Goal: Task Accomplishment & Management: Complete application form

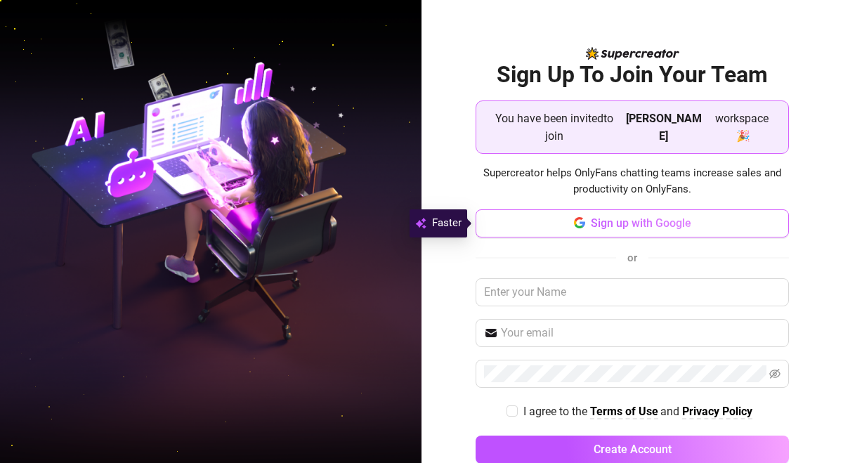
click at [596, 222] on span "Sign up with Google" at bounding box center [641, 222] width 100 height 13
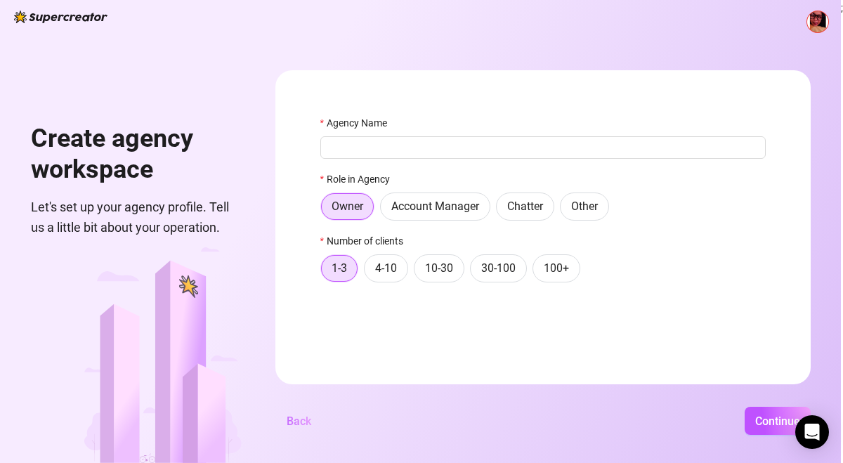
click at [288, 419] on span "Back" at bounding box center [299, 420] width 25 height 13
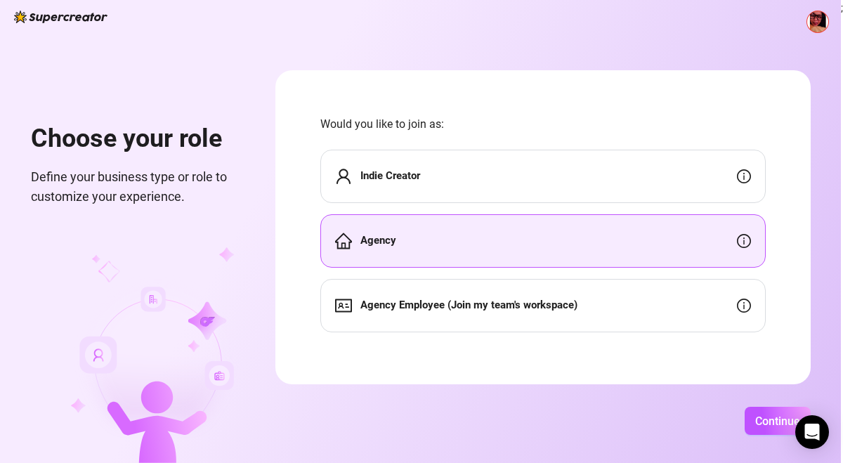
click at [813, 22] on img at bounding box center [817, 21] width 21 height 21
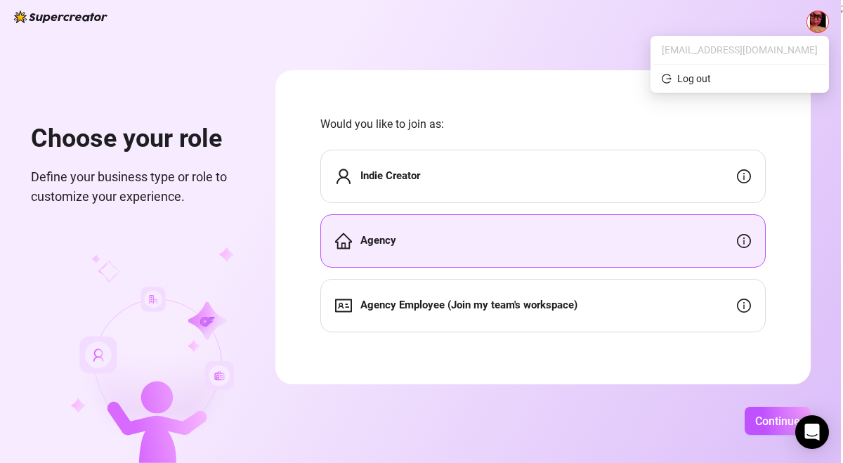
click at [792, 47] on span "[EMAIL_ADDRESS][DOMAIN_NAME]" at bounding box center [740, 49] width 156 height 15
click at [620, 233] on div "Agency" at bounding box center [542, 240] width 445 height 53
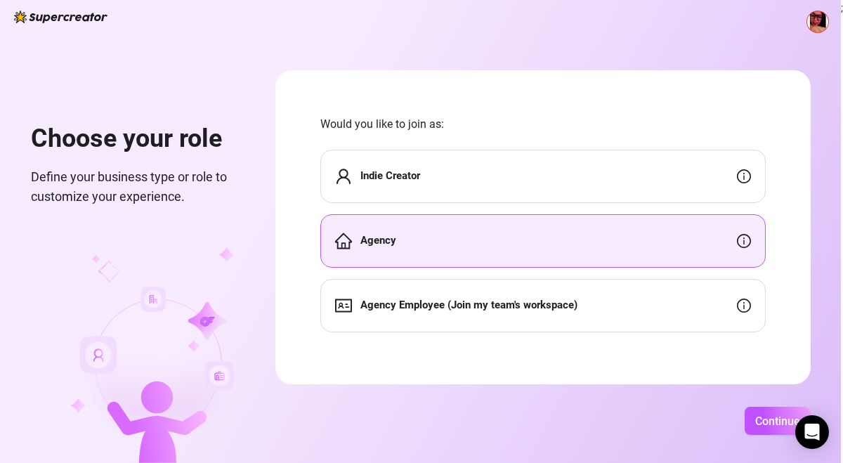
click at [618, 308] on div "Agency Employee (Join my team's workspace)" at bounding box center [542, 305] width 445 height 53
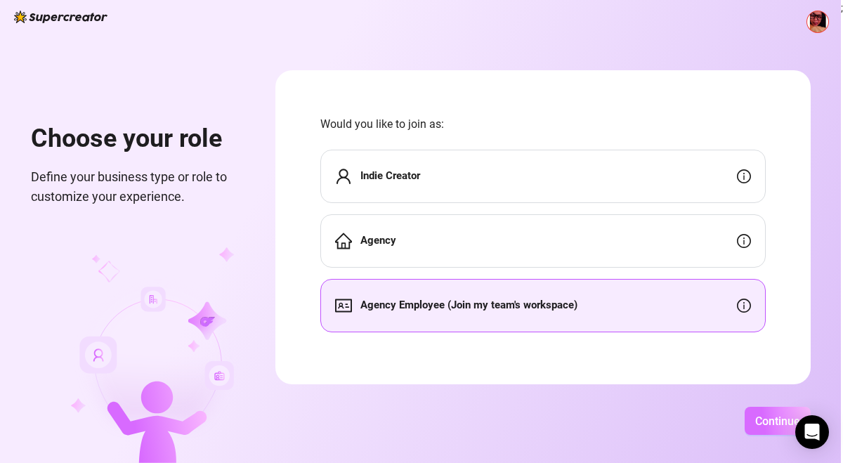
click at [755, 420] on span "Continue" at bounding box center [777, 420] width 45 height 13
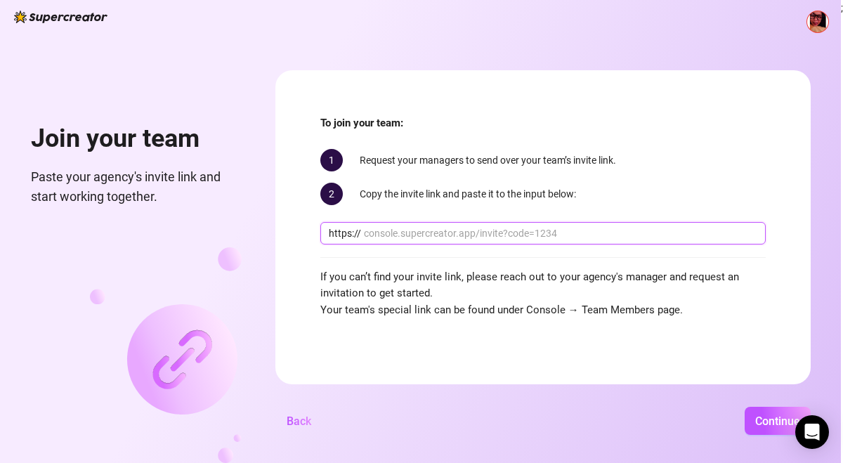
paste input "[DOMAIN_NAME][URL]"
type input "[DOMAIN_NAME][URL]"
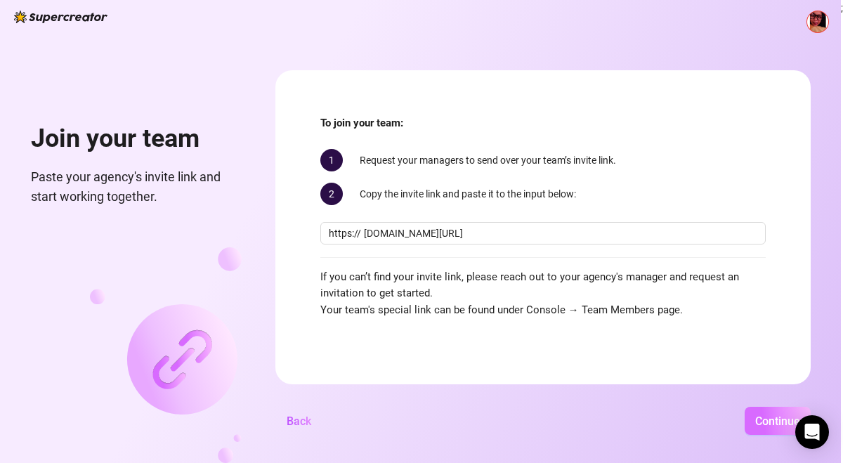
scroll to position [0, 0]
click at [770, 421] on span "Continue" at bounding box center [777, 420] width 45 height 13
